Goal: Task Accomplishment & Management: Manage account settings

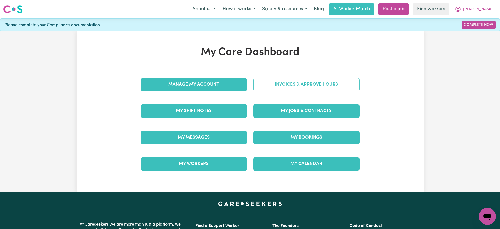
click at [283, 83] on link "Invoices & Approve Hours" at bounding box center [306, 85] width 106 height 14
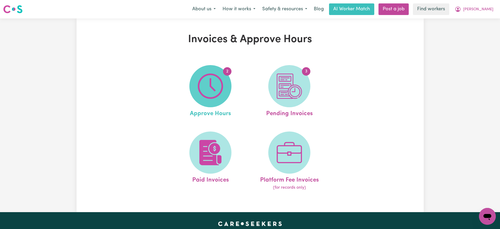
click at [225, 90] on span "2" at bounding box center [210, 86] width 42 height 42
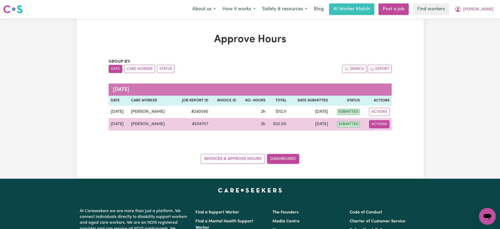
click at [380, 120] on button "Actions" at bounding box center [379, 124] width 21 height 8
click at [390, 136] on link "View Job Report" at bounding box center [392, 136] width 45 height 11
select select "pm"
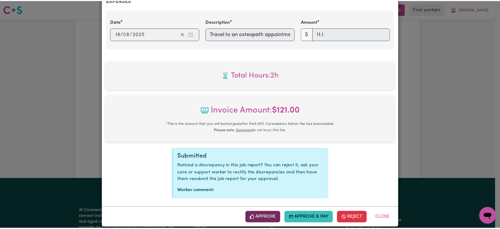
scroll to position [216, 0]
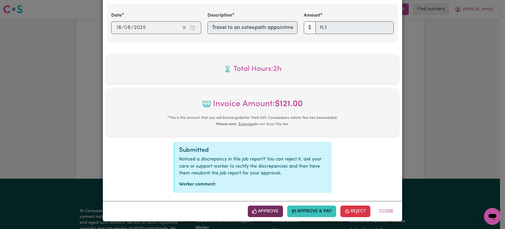
click at [269, 213] on button "Approve" at bounding box center [265, 211] width 35 height 12
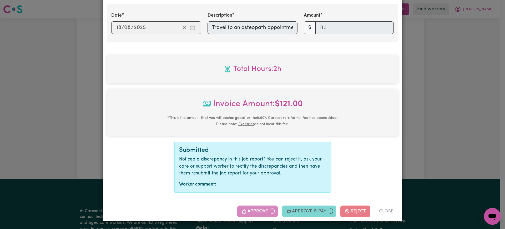
click at [450, 115] on div "Job Report # 239707 - [PERSON_NAME] Summary Job report # 239707 Client name: [P…" at bounding box center [252, 114] width 505 height 229
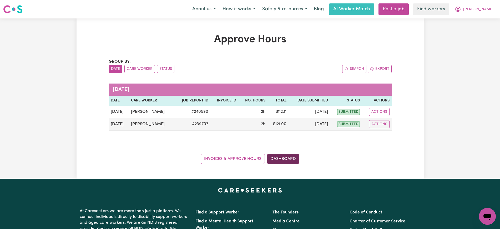
click at [285, 157] on link "Dashboard" at bounding box center [283, 159] width 32 height 10
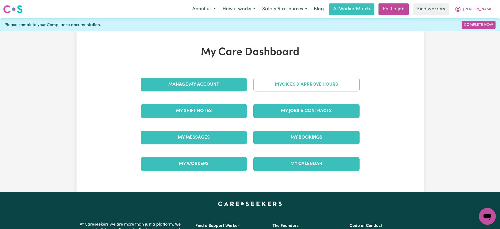
click at [296, 84] on link "Invoices & Approve Hours" at bounding box center [306, 85] width 106 height 14
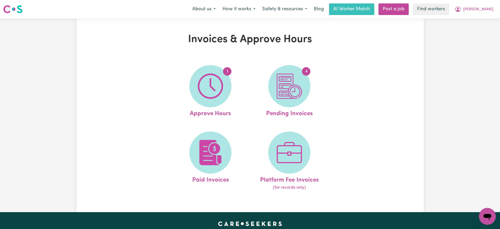
click at [390, 74] on div "Invoices & Approve Hours 1 Approve Hours 4 Pending Invoices Paid Invoices Platf…" at bounding box center [250, 115] width 347 height 164
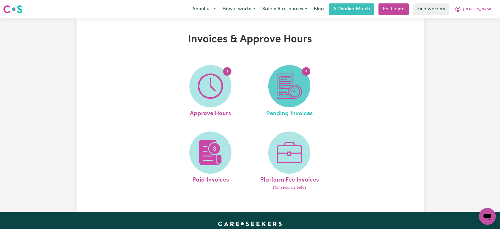
click at [303, 76] on span "4" at bounding box center [289, 86] width 42 height 42
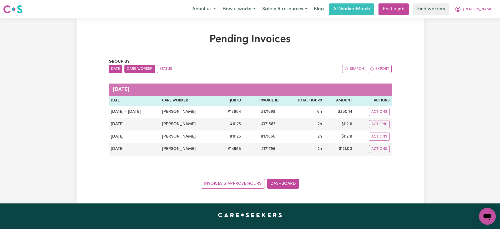
drag, startPoint x: 148, startPoint y: 68, endPoint x: 179, endPoint y: 60, distance: 31.1
click at [148, 68] on button "Care Worker" at bounding box center [139, 69] width 31 height 8
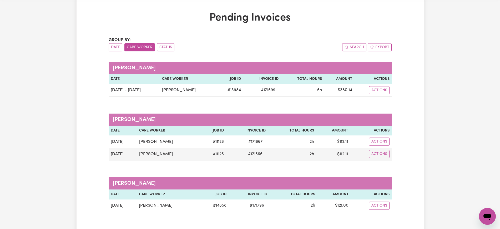
scroll to position [33, 0]
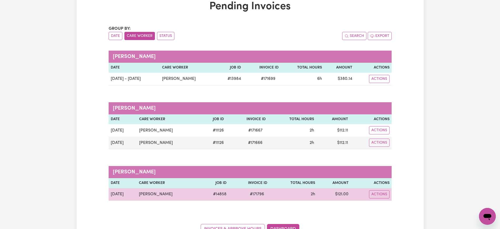
click at [248, 194] on span "# 171796" at bounding box center [257, 194] width 21 height 6
click at [255, 193] on span "# 171796" at bounding box center [257, 194] width 21 height 6
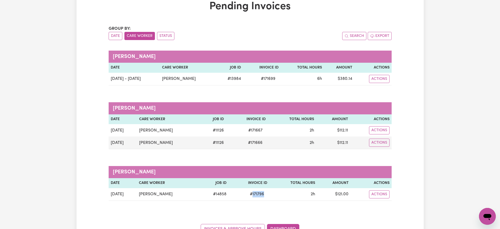
copy span "171796"
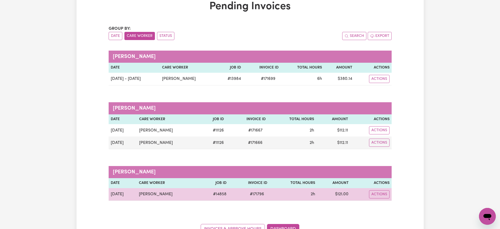
click at [344, 193] on td "$ 121.00" at bounding box center [333, 194] width 33 height 13
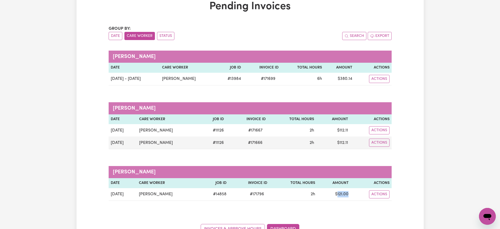
copy td "121.00"
click at [319, 28] on div "Group by: Date Care Worker Status Search Export" at bounding box center [250, 33] width 283 height 14
